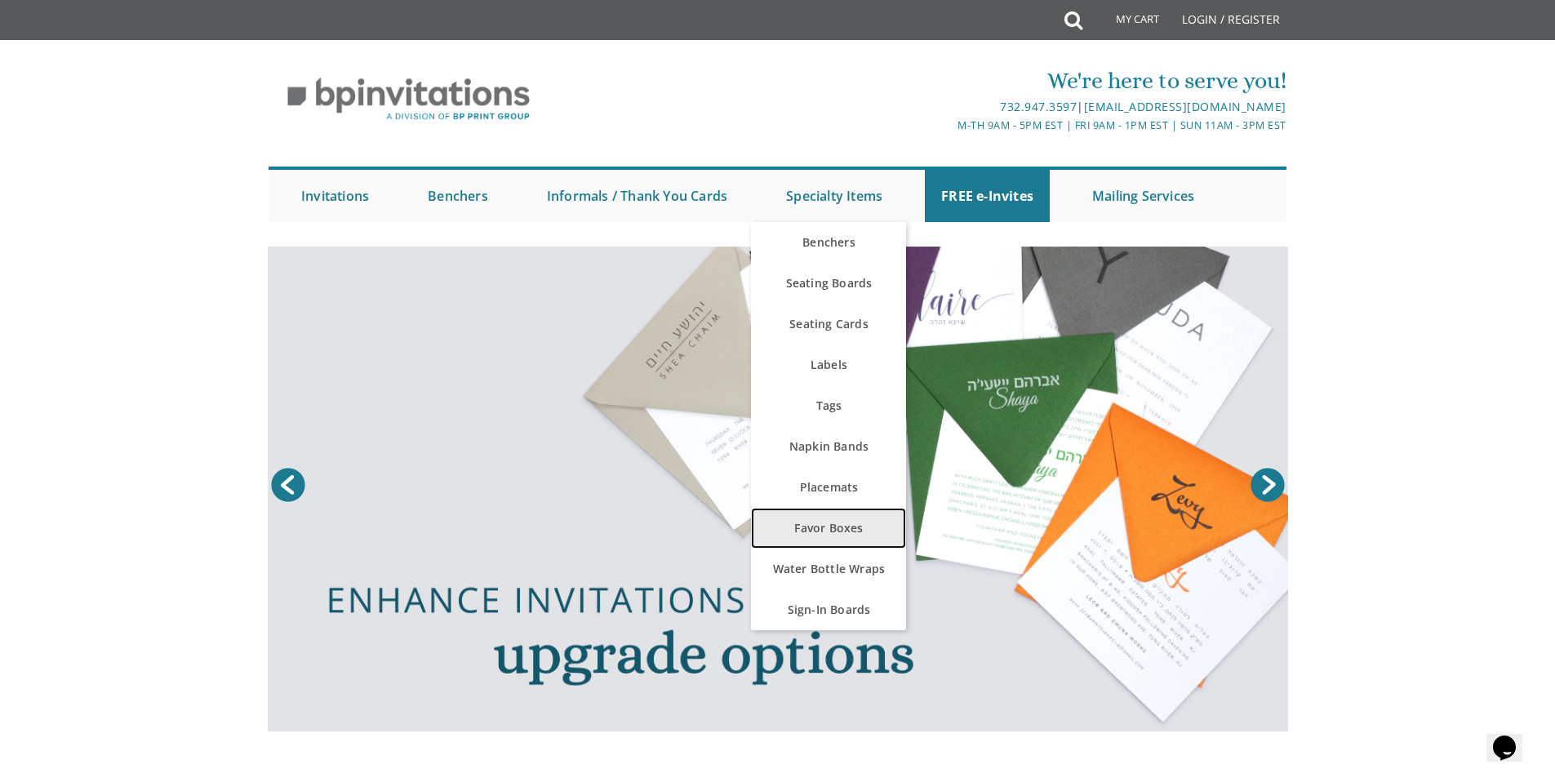
click at [827, 534] on link "Favor Boxes" at bounding box center [828, 528] width 155 height 41
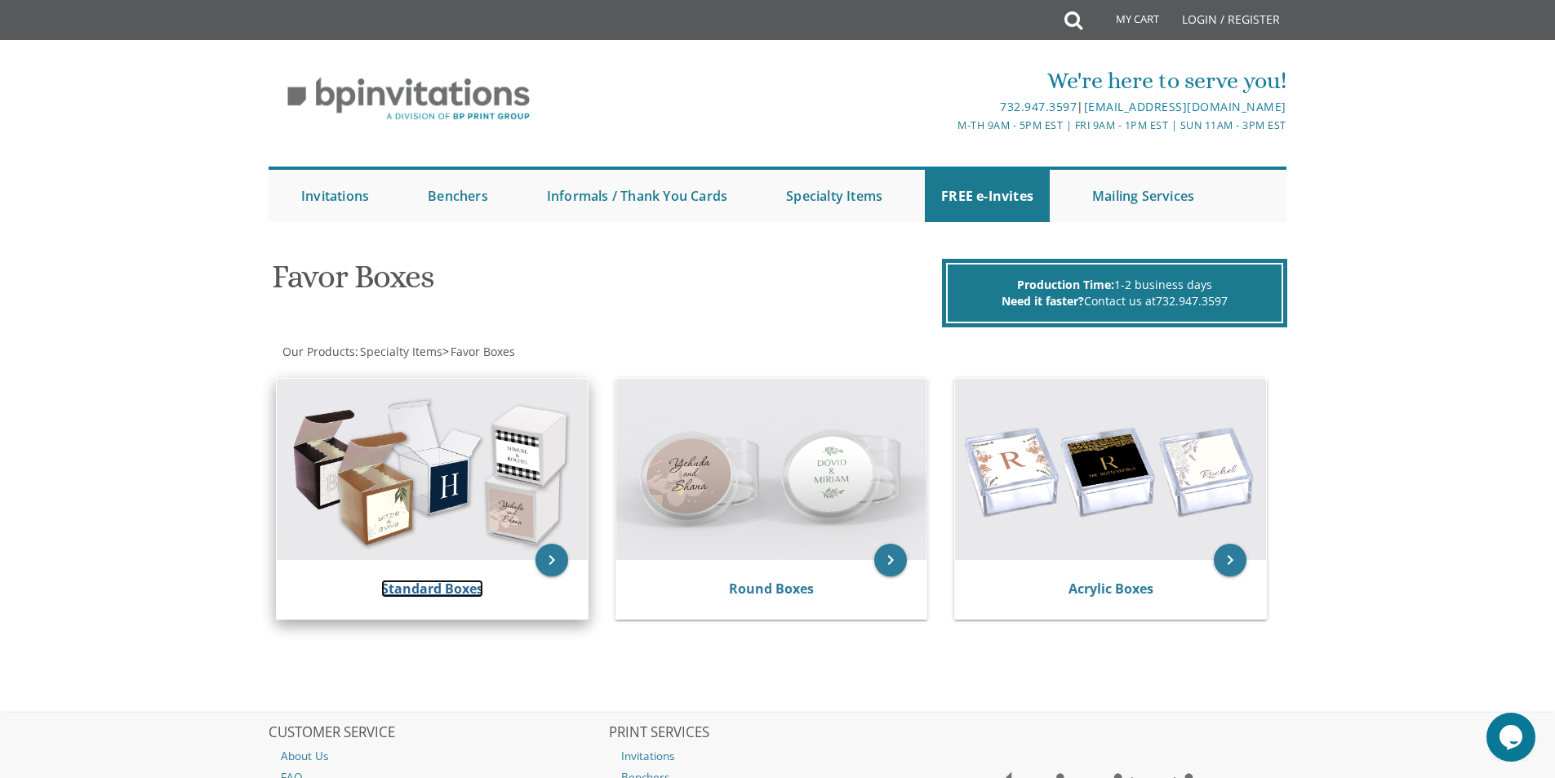
click at [425, 581] on link "Standard Boxes" at bounding box center [432, 589] width 102 height 18
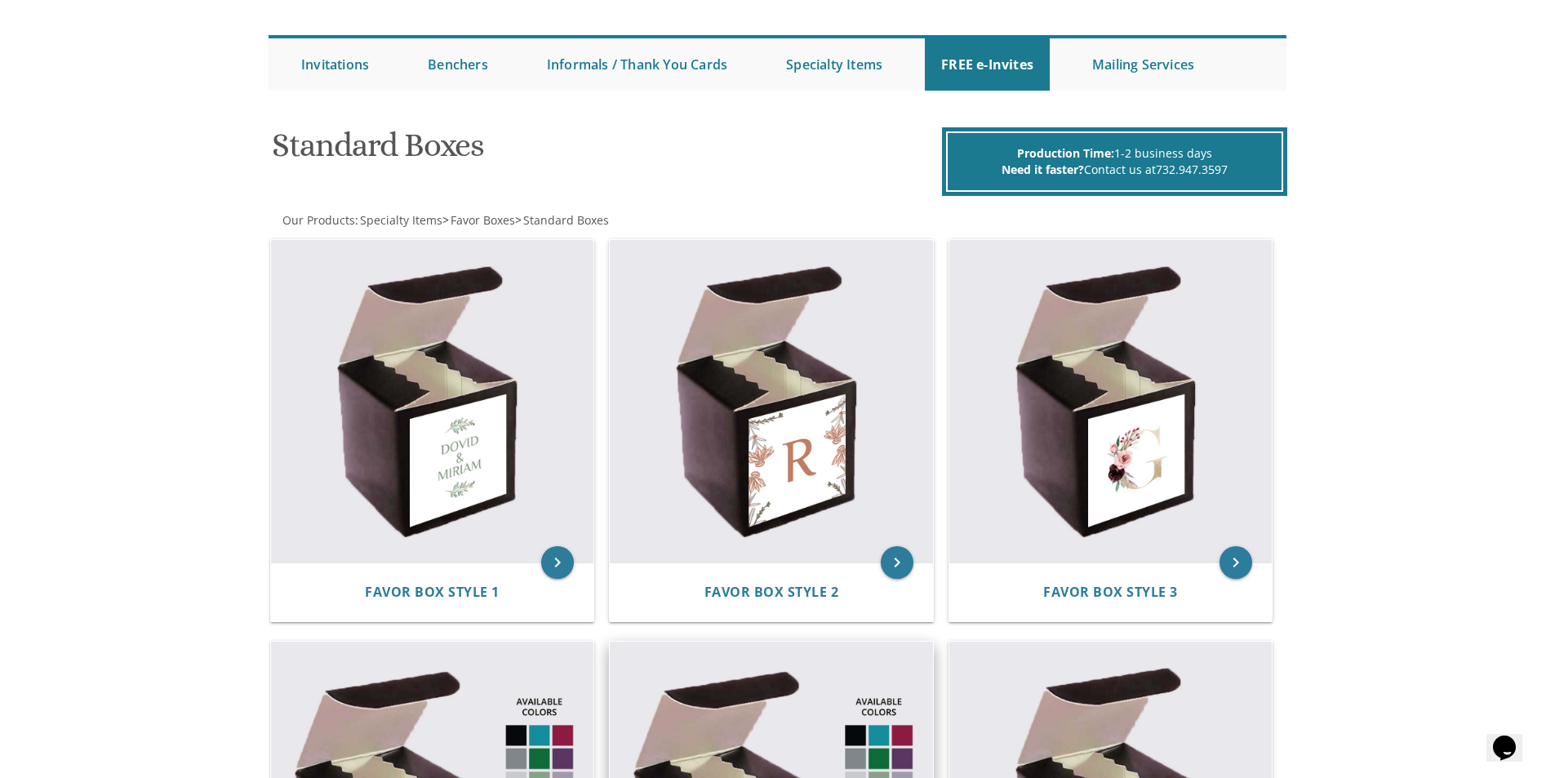
scroll to position [408, 0]
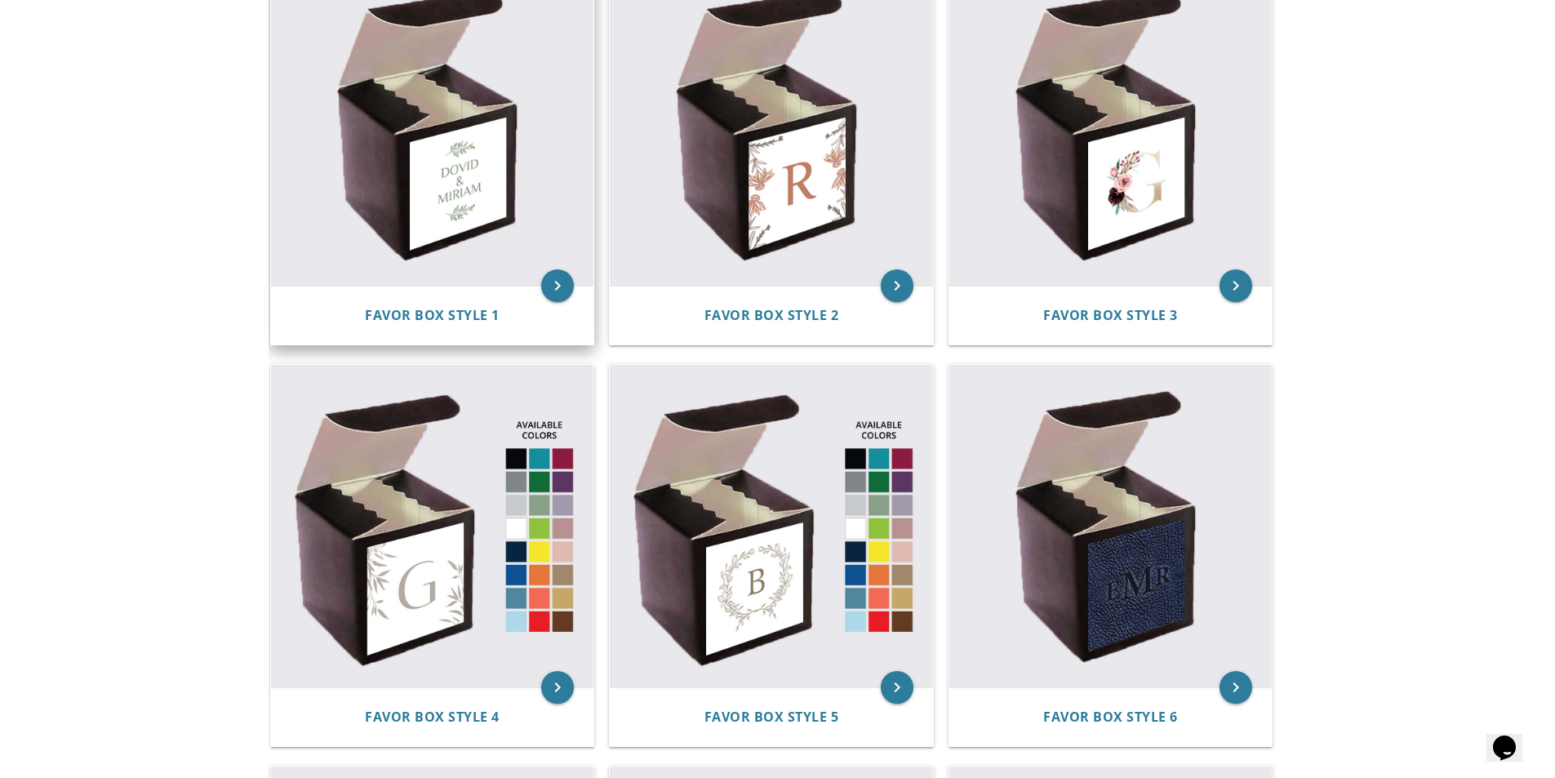
click at [381, 176] on img at bounding box center [432, 124] width 323 height 323
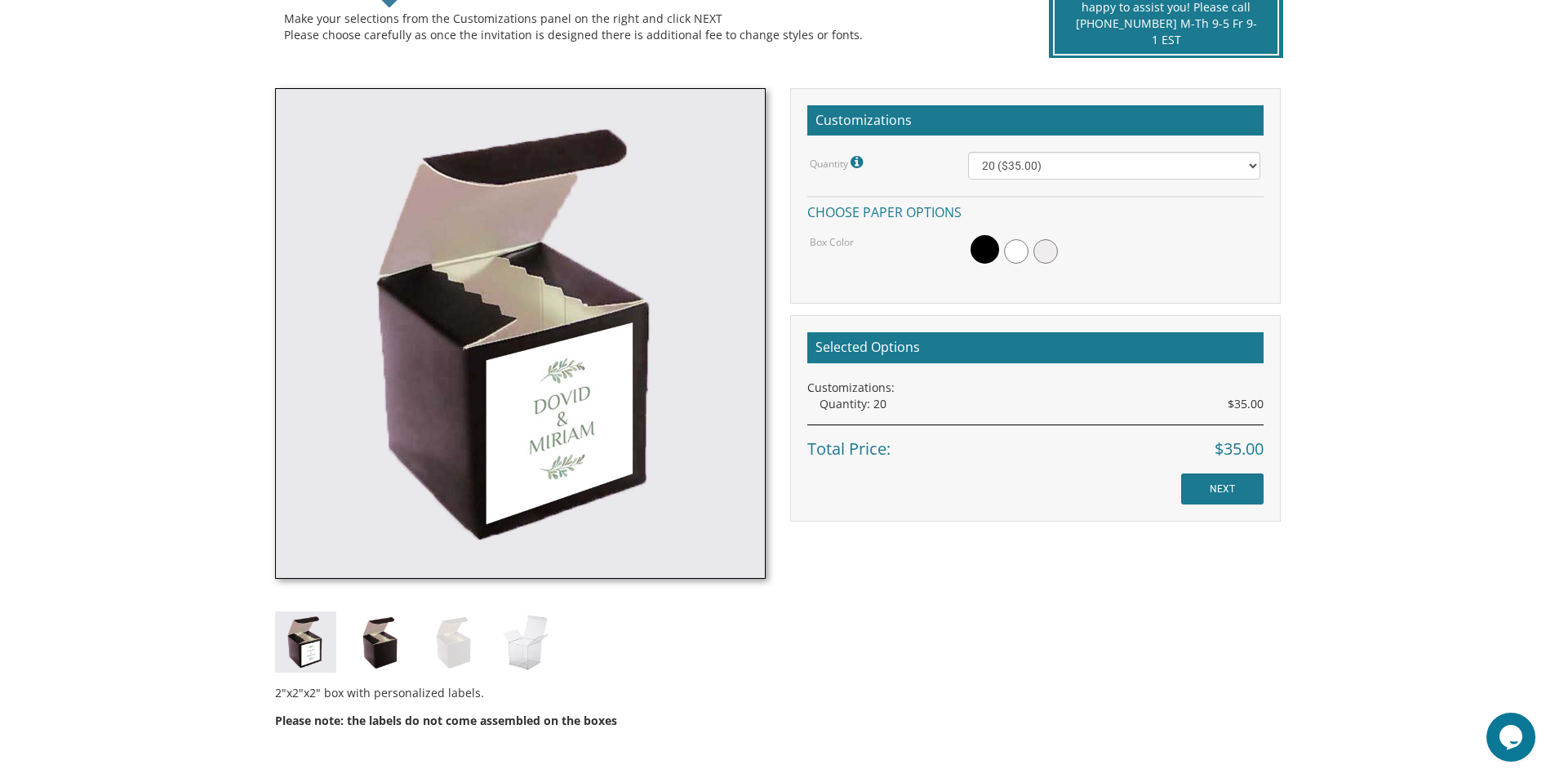
scroll to position [408, 0]
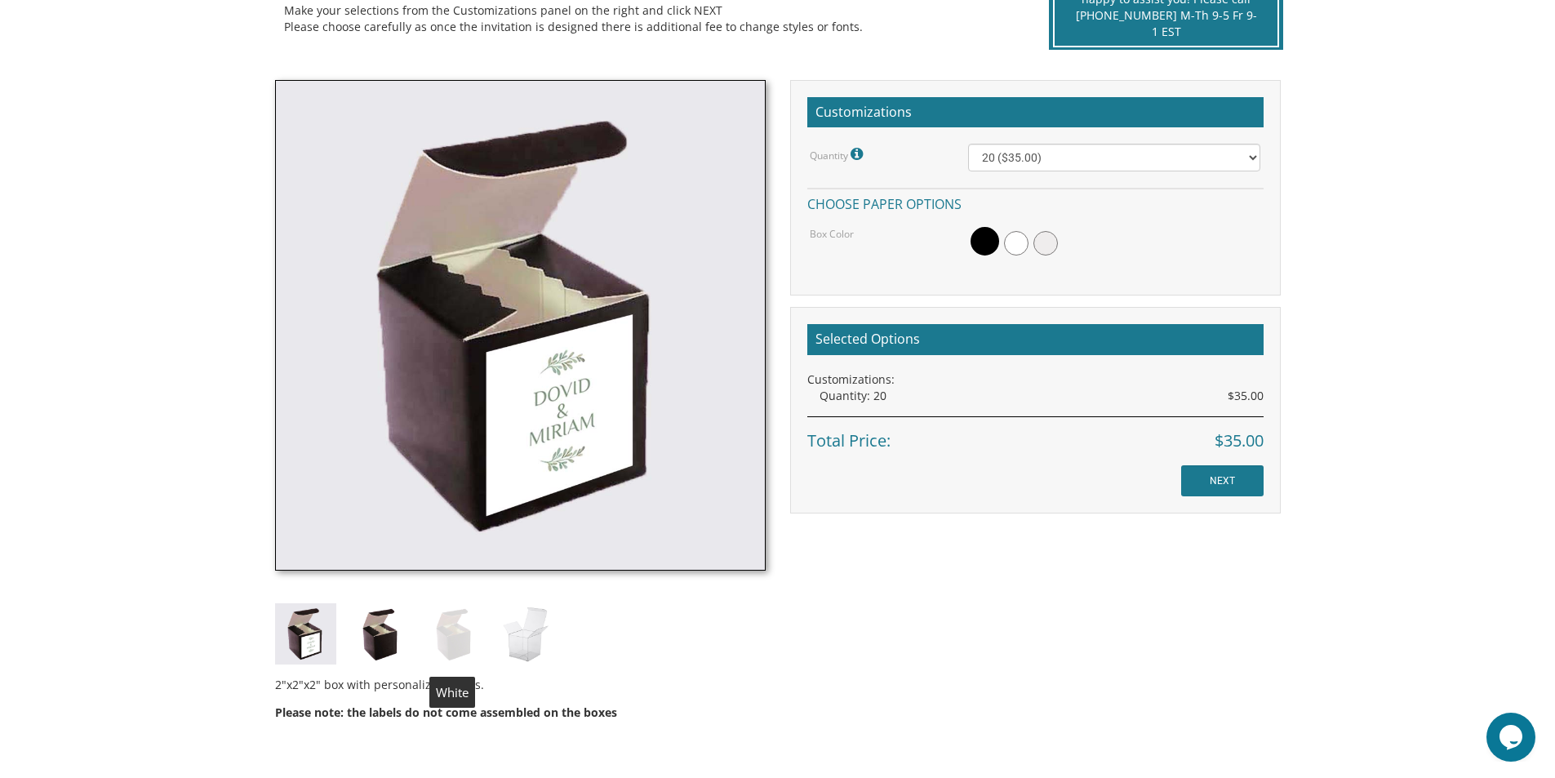
click at [456, 631] on img at bounding box center [452, 633] width 61 height 61
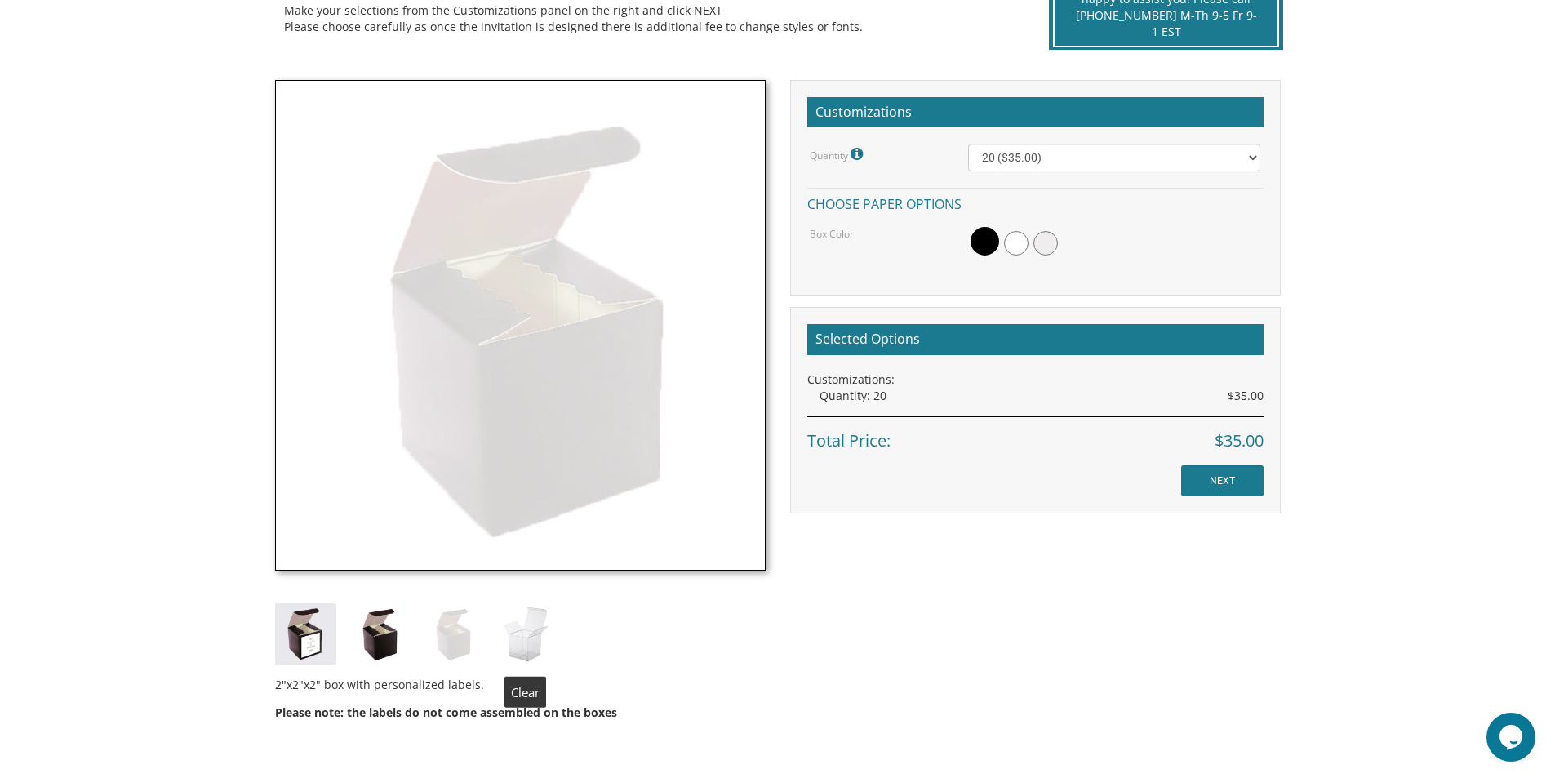
click at [526, 629] on img at bounding box center [526, 633] width 61 height 61
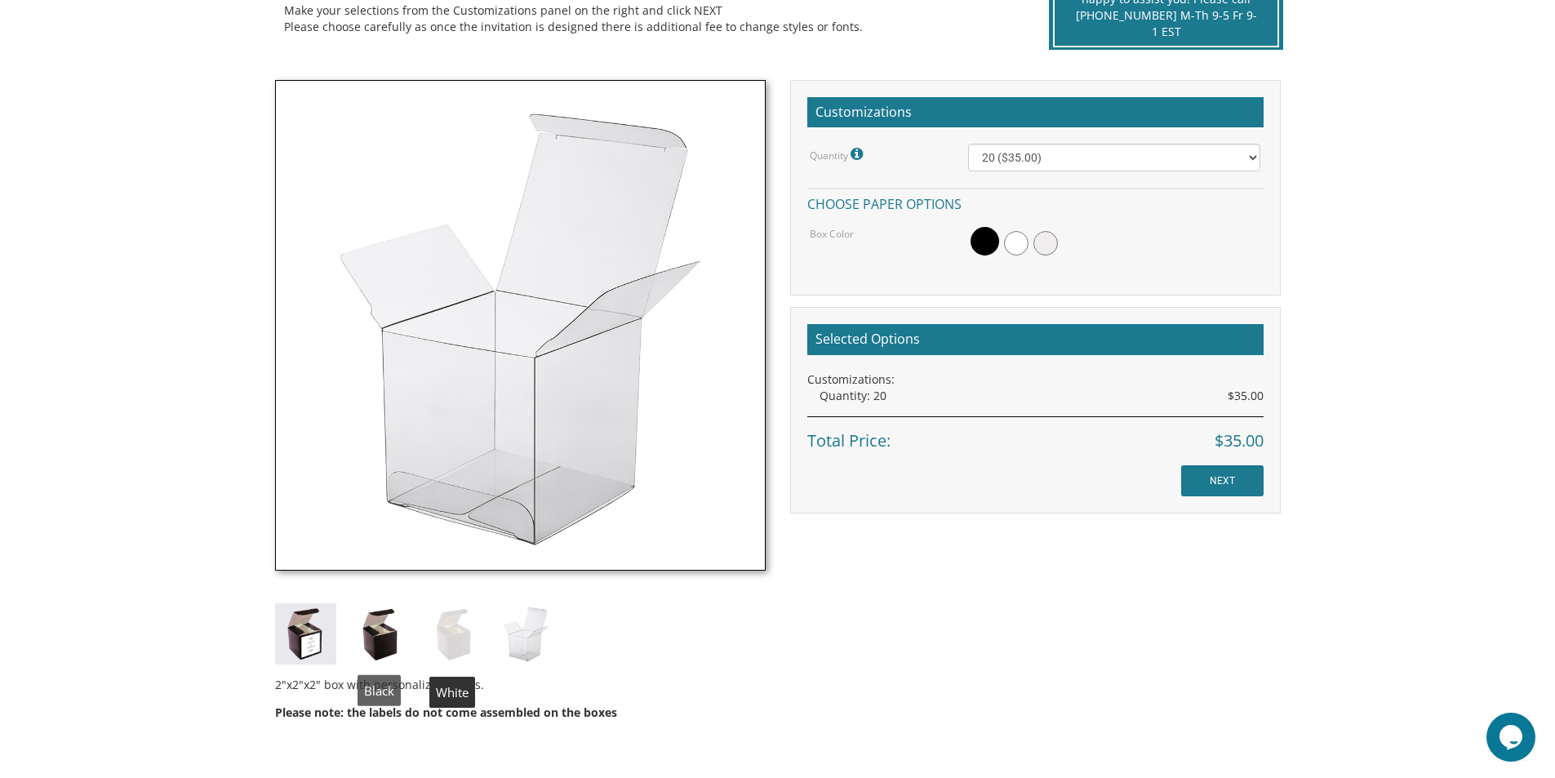
click at [454, 634] on img at bounding box center [452, 633] width 61 height 61
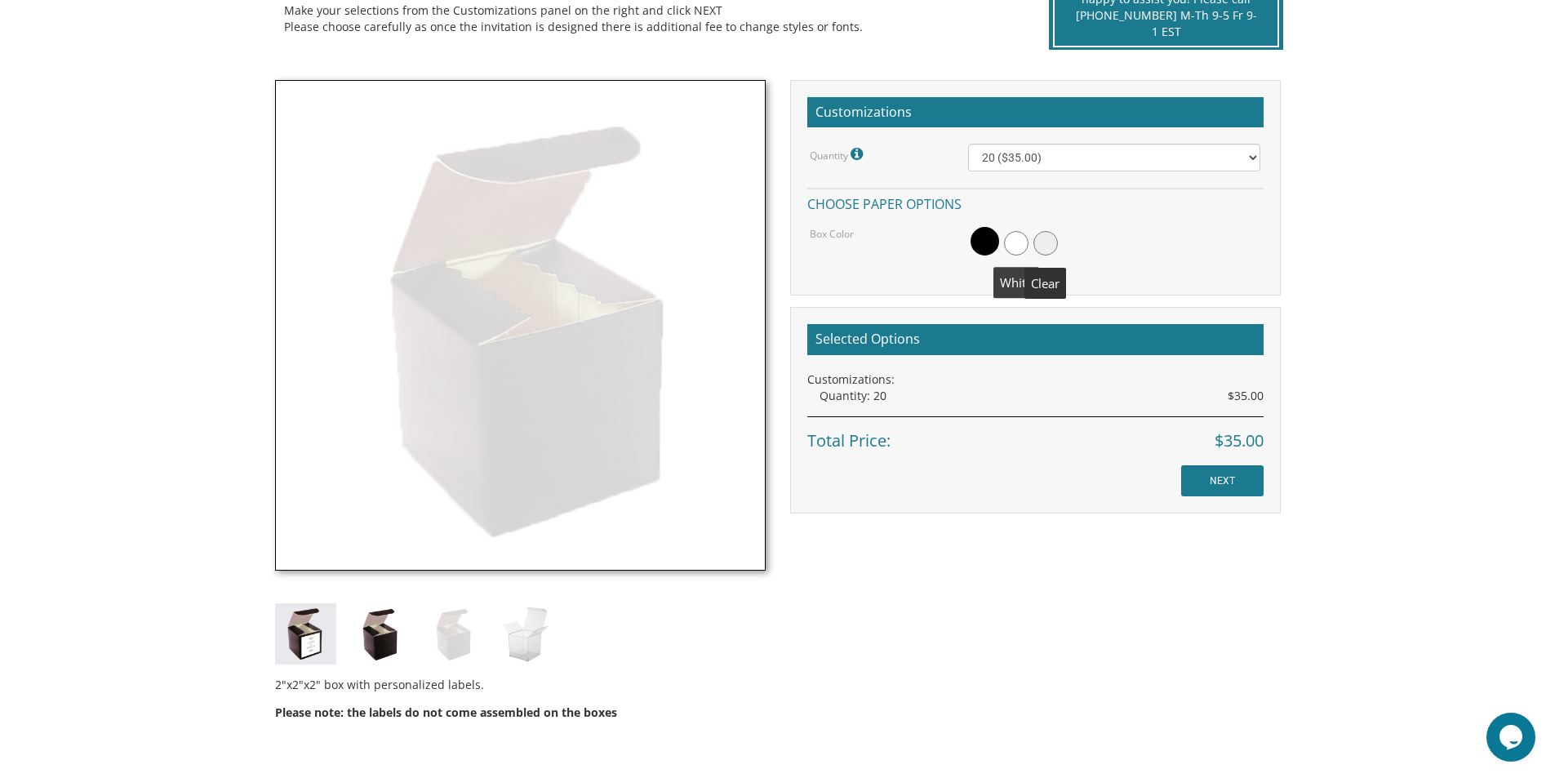
click at [1021, 242] on span at bounding box center [1016, 243] width 24 height 24
click at [1042, 157] on select "20 ($35.00) 40 ($53.00) 60 ($65.00) 80 ($75.00) 100 ($85.00)" at bounding box center [1114, 158] width 292 height 28
select select "60"
click at [968, 144] on select "20 ($35.00) 40 ($53.00) 60 ($65.00) 80 ($75.00) 100 ($85.00)" at bounding box center [1114, 158] width 292 height 28
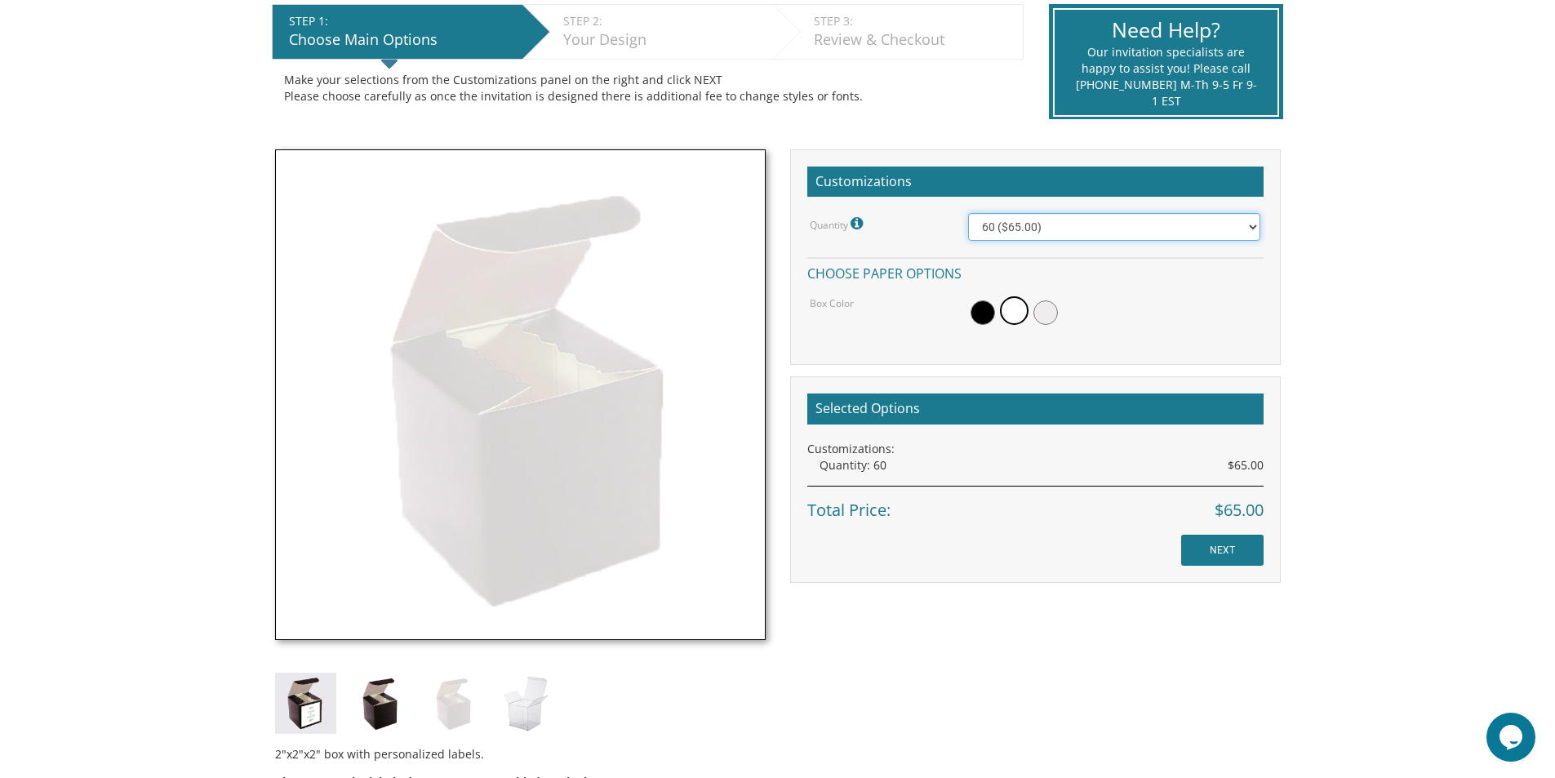
scroll to position [351, 0]
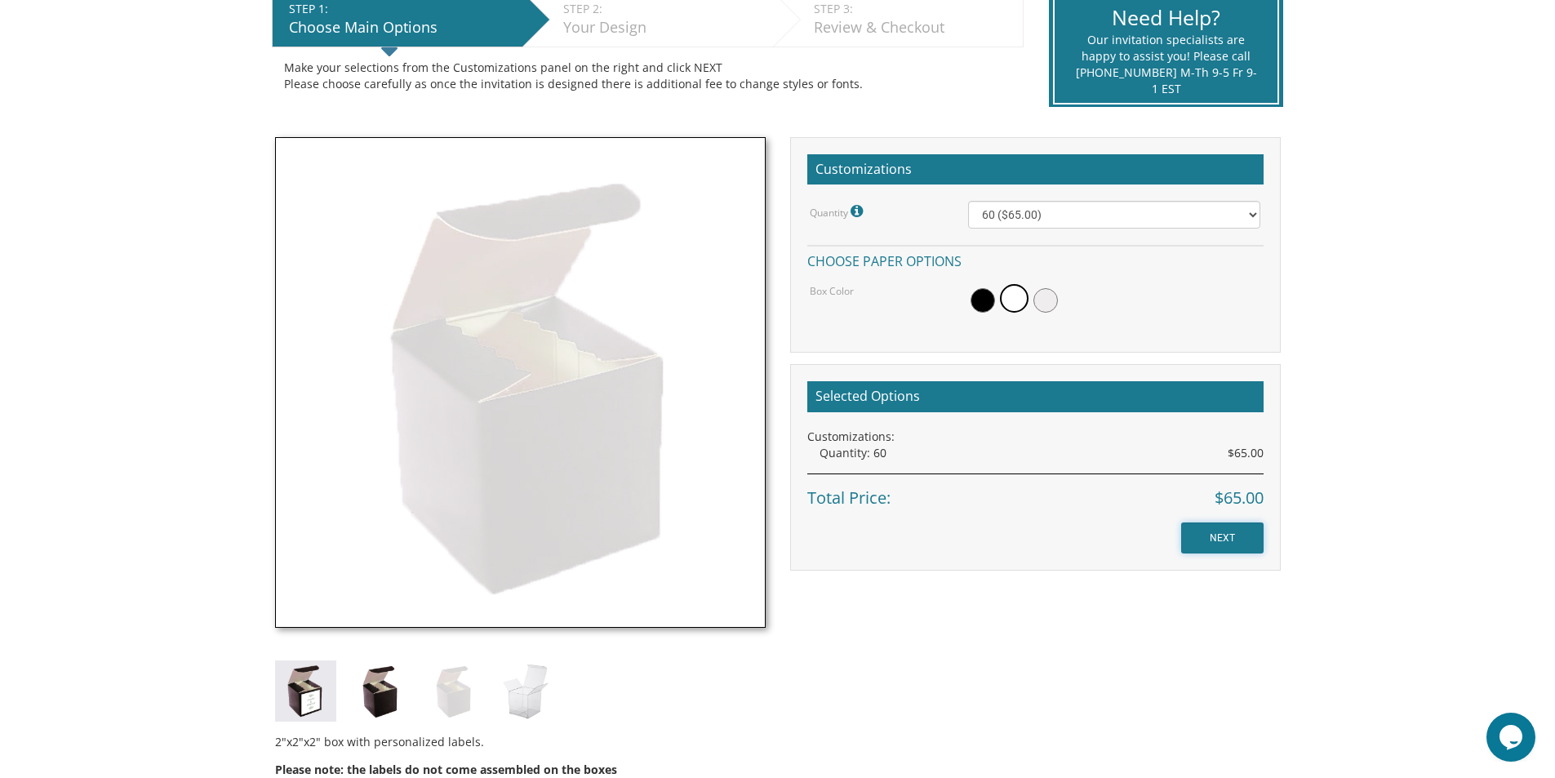
click at [1217, 532] on input "NEXT" at bounding box center [1222, 538] width 82 height 31
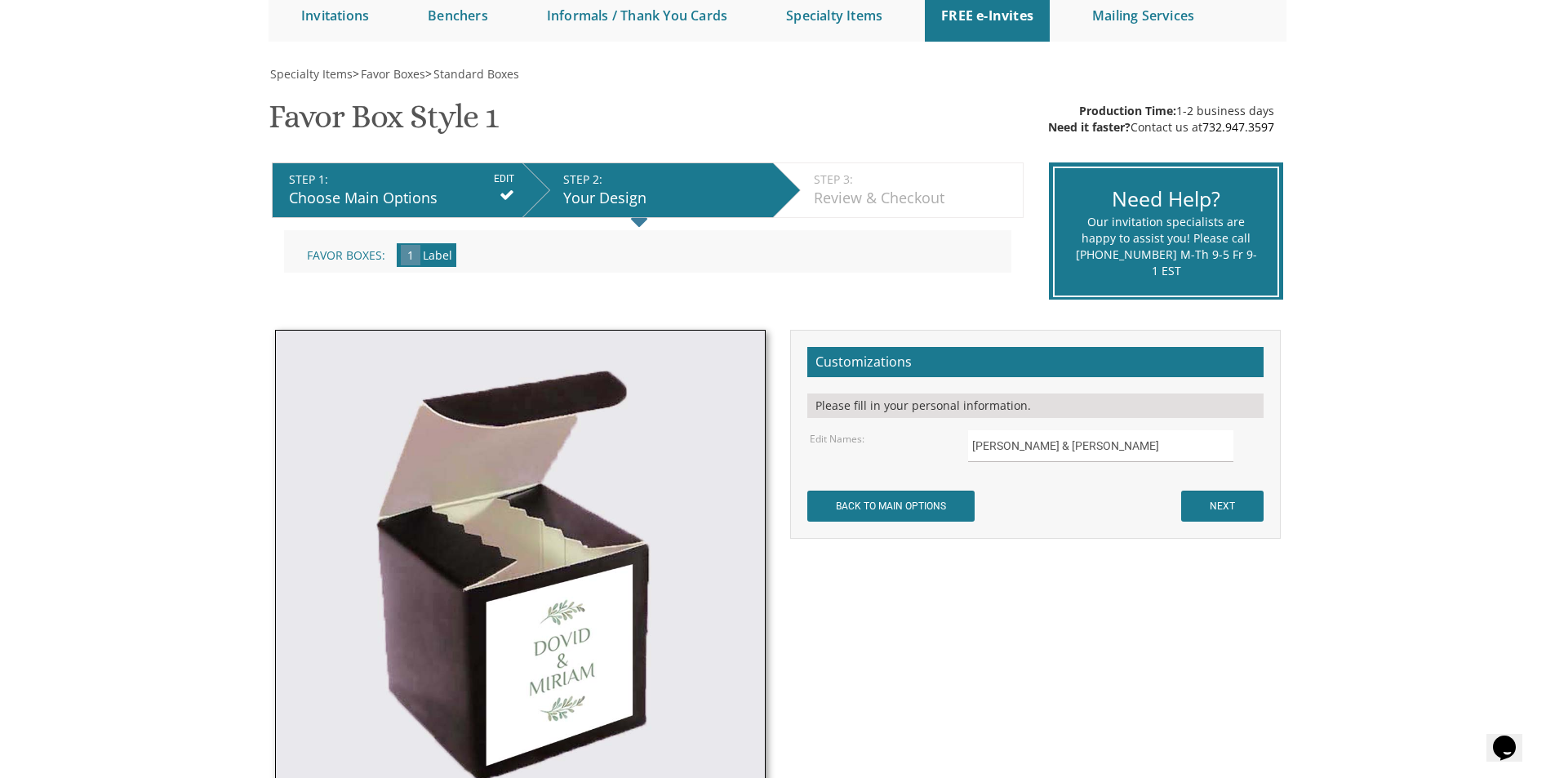
scroll to position [163, 0]
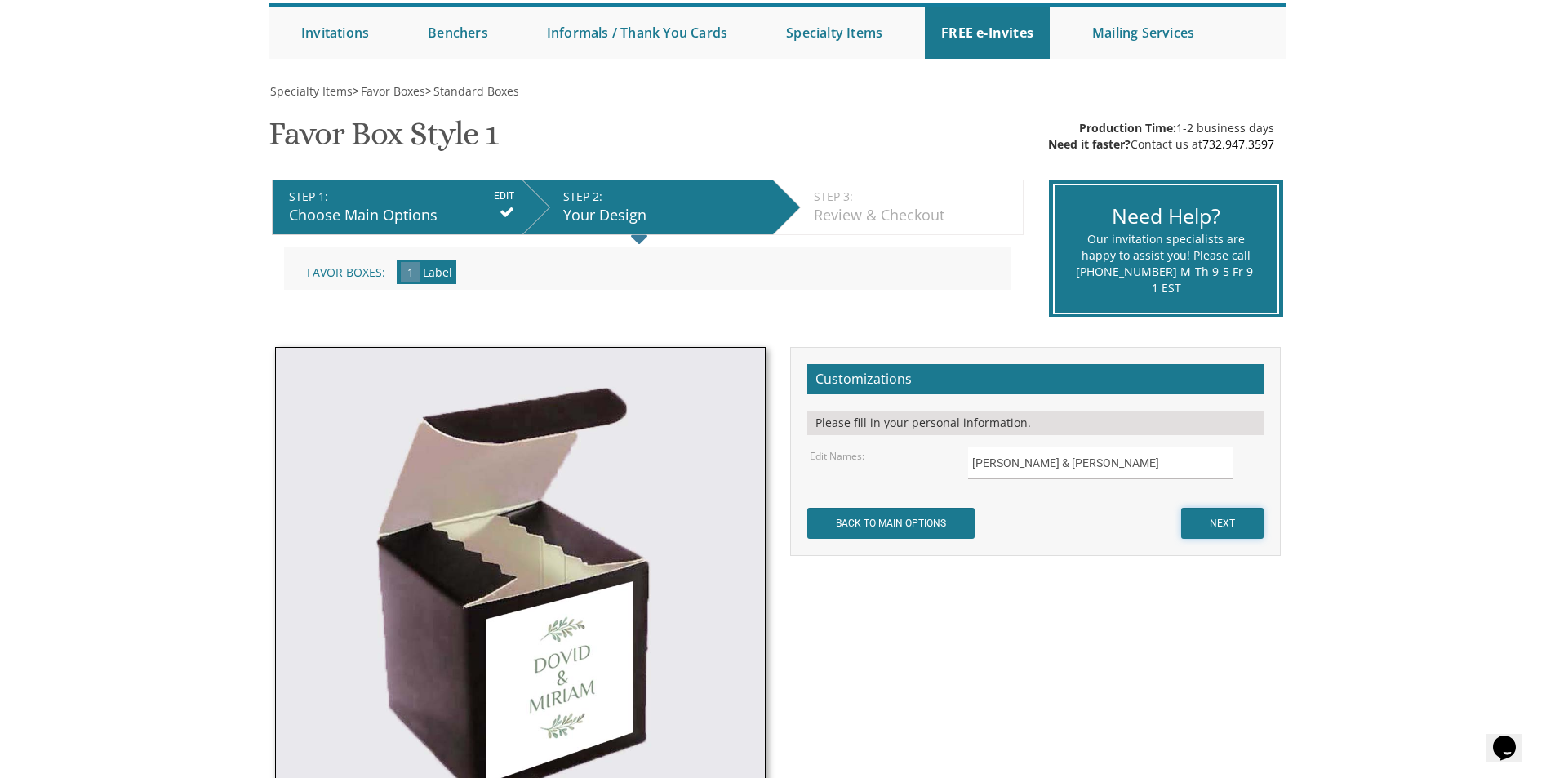
click at [1217, 525] on input "NEXT" at bounding box center [1222, 523] width 82 height 31
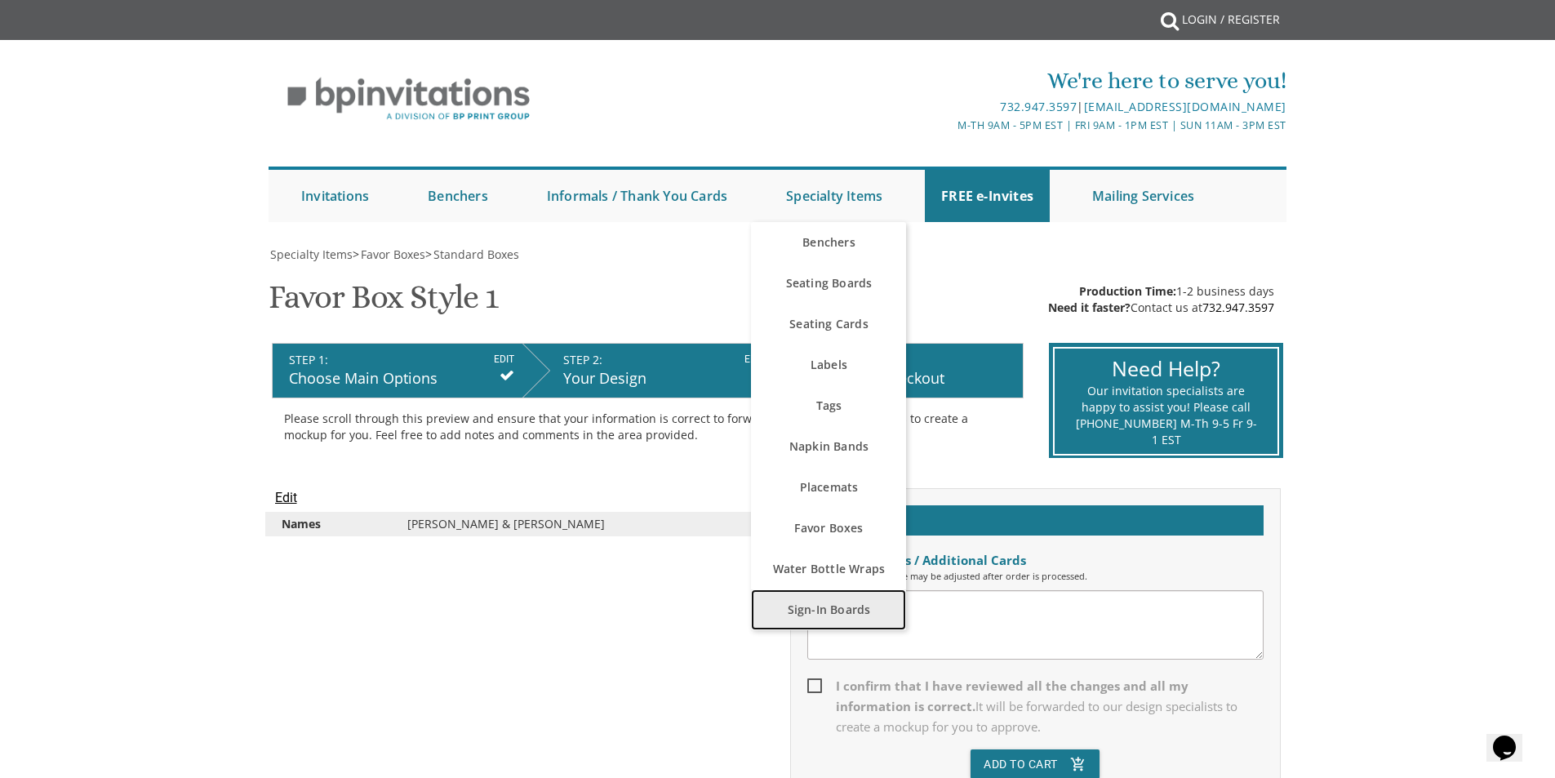
click at [825, 608] on link "Sign-In Boards" at bounding box center [828, 610] width 155 height 41
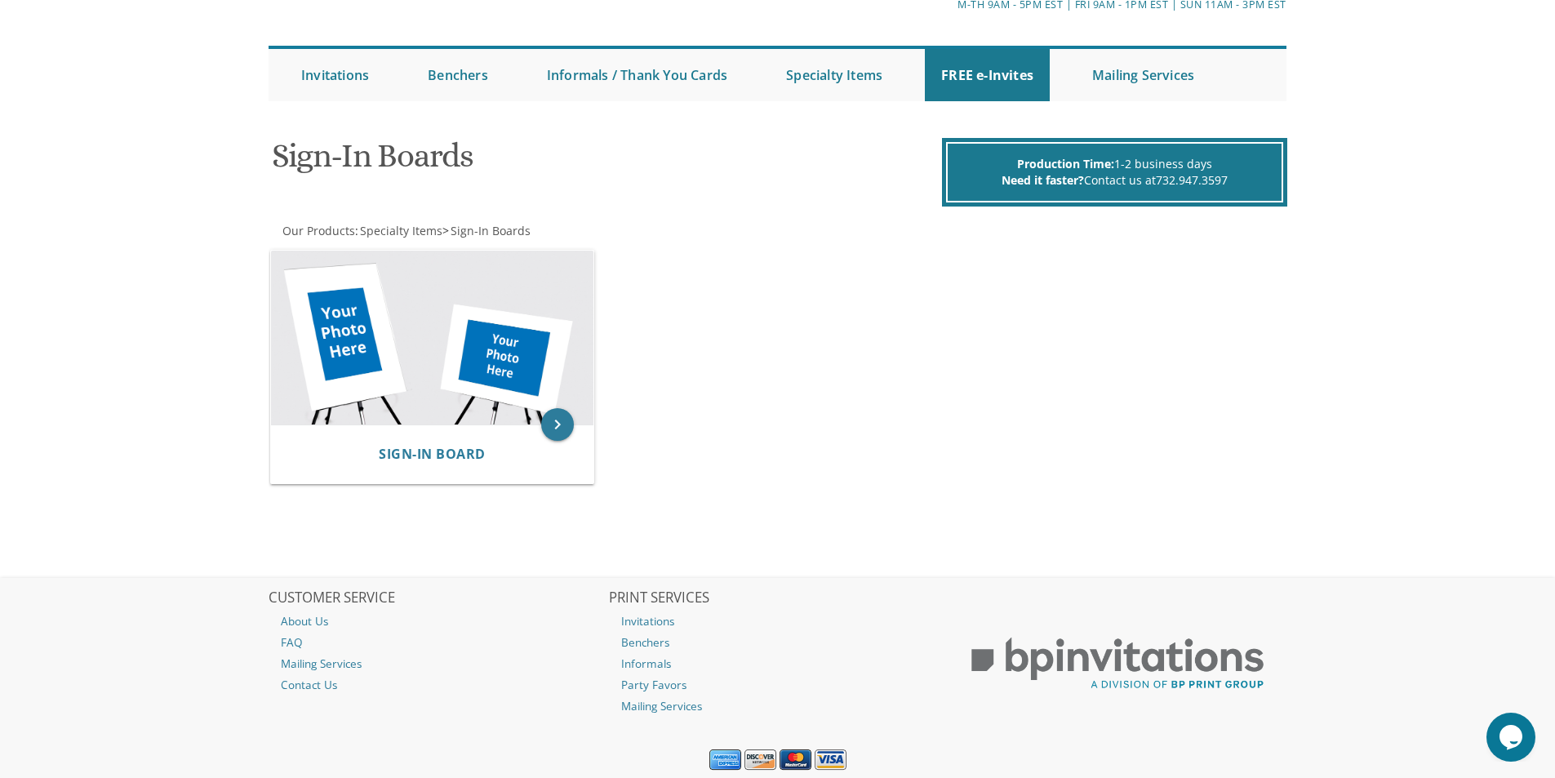
scroll to position [91, 0]
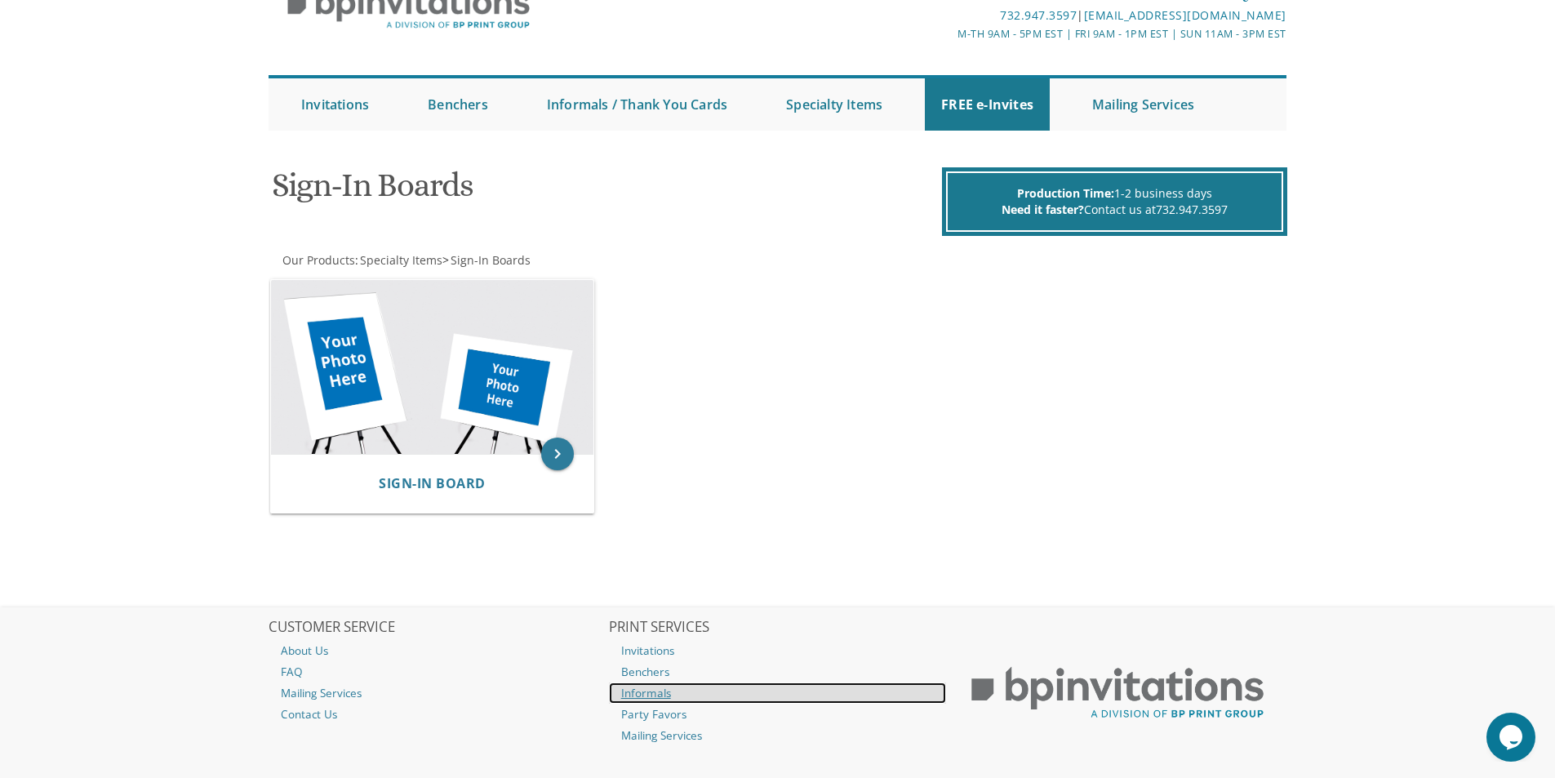
click at [639, 691] on link "Informals" at bounding box center [778, 693] width 338 height 21
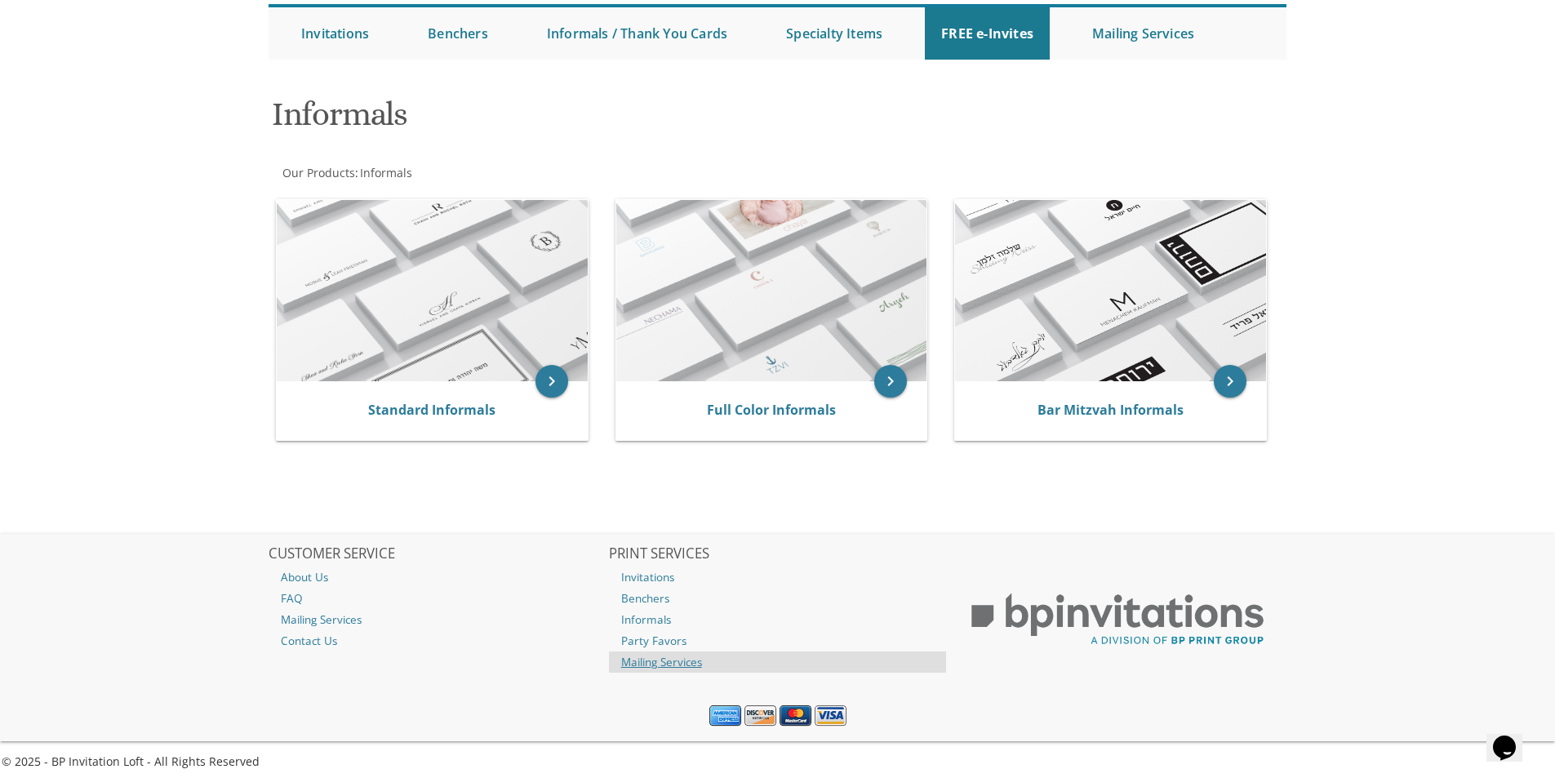
scroll to position [171, 0]
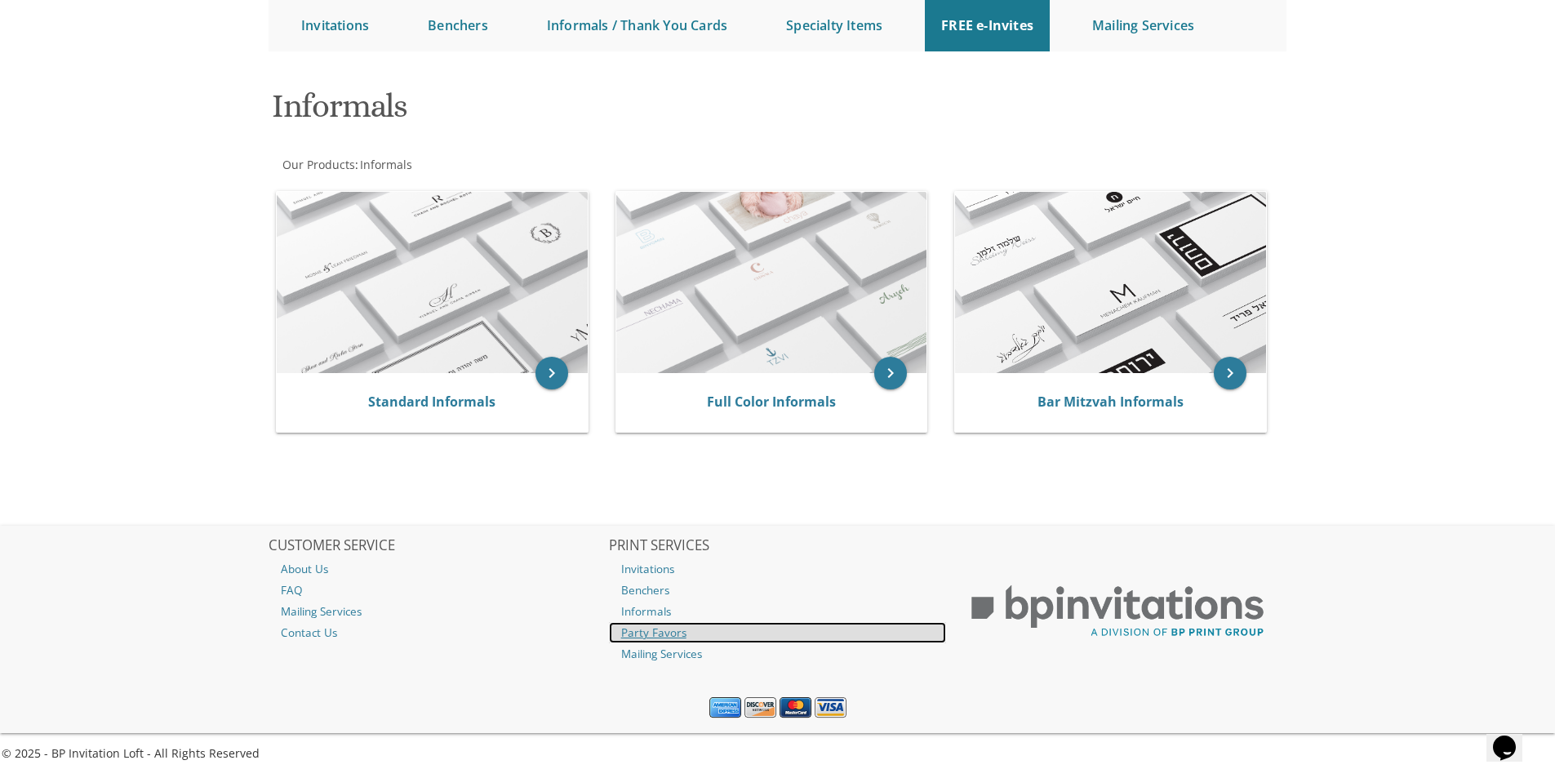
click at [656, 632] on link "Party Favors" at bounding box center [778, 632] width 338 height 21
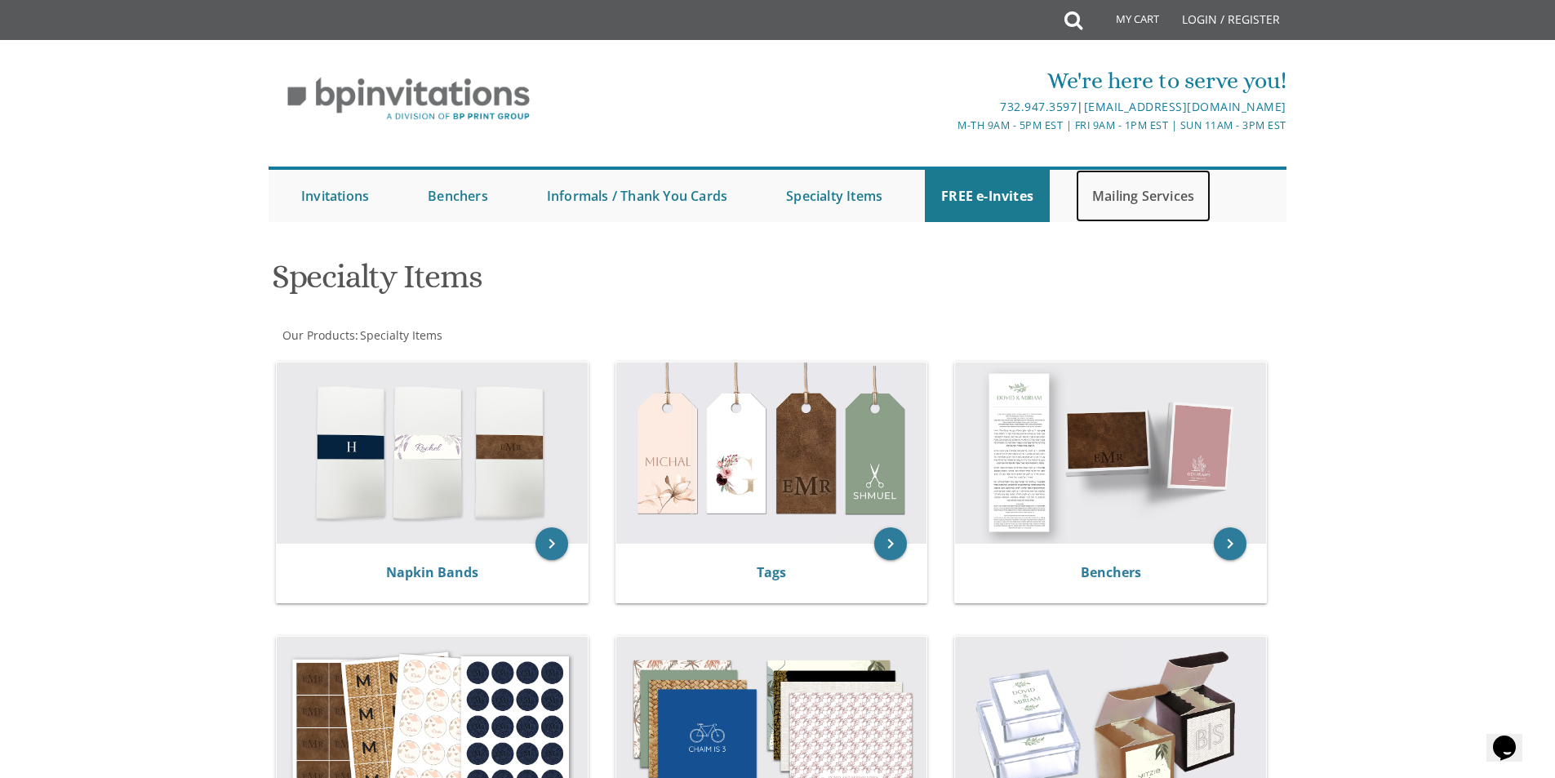
click at [1146, 199] on link "Mailing Services" at bounding box center [1143, 196] width 135 height 52
